Goal: Transaction & Acquisition: Purchase product/service

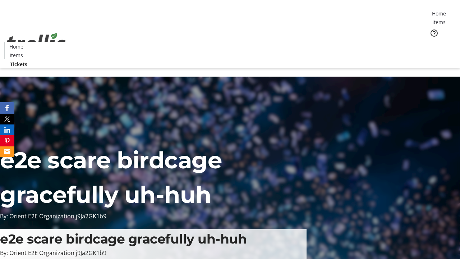
click at [433, 42] on span "Tickets" at bounding box center [441, 46] width 17 height 8
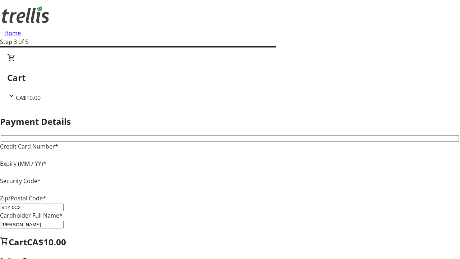
type input "V1Y 0C2"
